Goal: Task Accomplishment & Management: Use online tool/utility

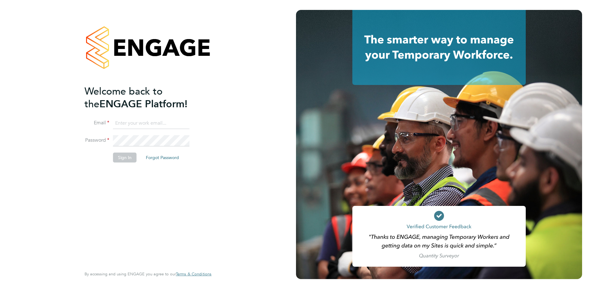
type input "jessica.macgregor@weareoptimum.com"
click at [125, 157] on button "Sign In" at bounding box center [125, 157] width 24 height 10
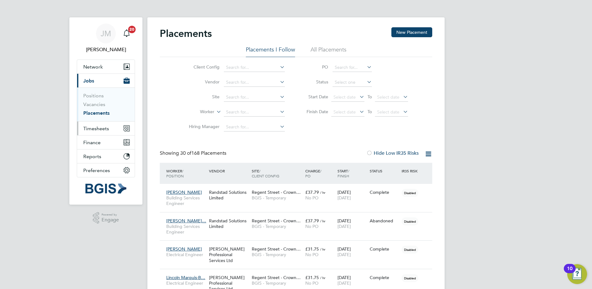
click at [89, 130] on span "Timesheets" at bounding box center [96, 128] width 26 height 6
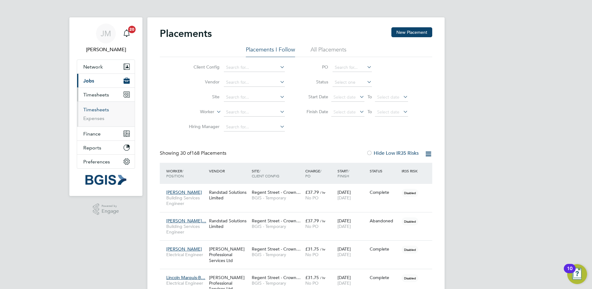
click at [99, 111] on link "Timesheets" at bounding box center [96, 110] width 26 height 6
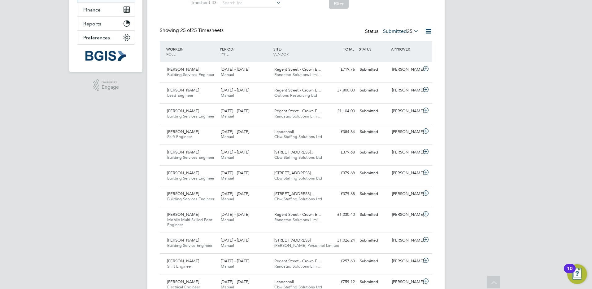
click at [490, 161] on div "[PERSON_NAME] Notifications 20 Applications: Network Sites Workers Jobs Positio…" at bounding box center [296, 249] width 592 height 746
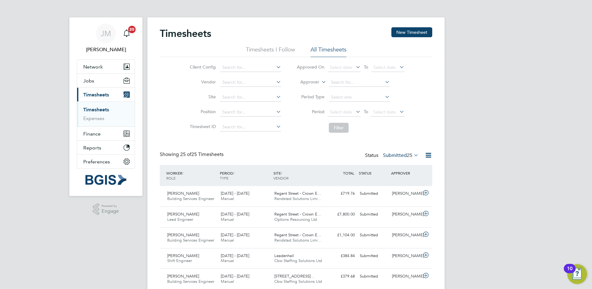
click at [267, 46] on div "Timesheets New Timesheet" at bounding box center [296, 36] width 273 height 19
click at [282, 51] on li "Timesheets I Follow" at bounding box center [270, 51] width 49 height 11
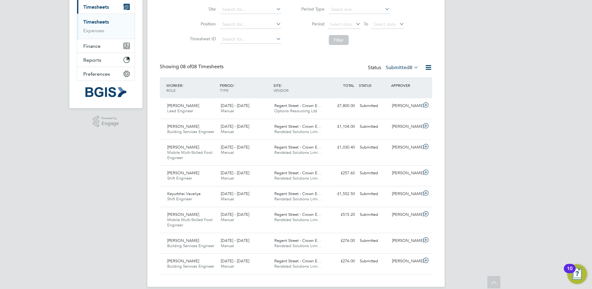
scroll to position [21, 54]
